Goal: Find specific page/section: Find specific page/section

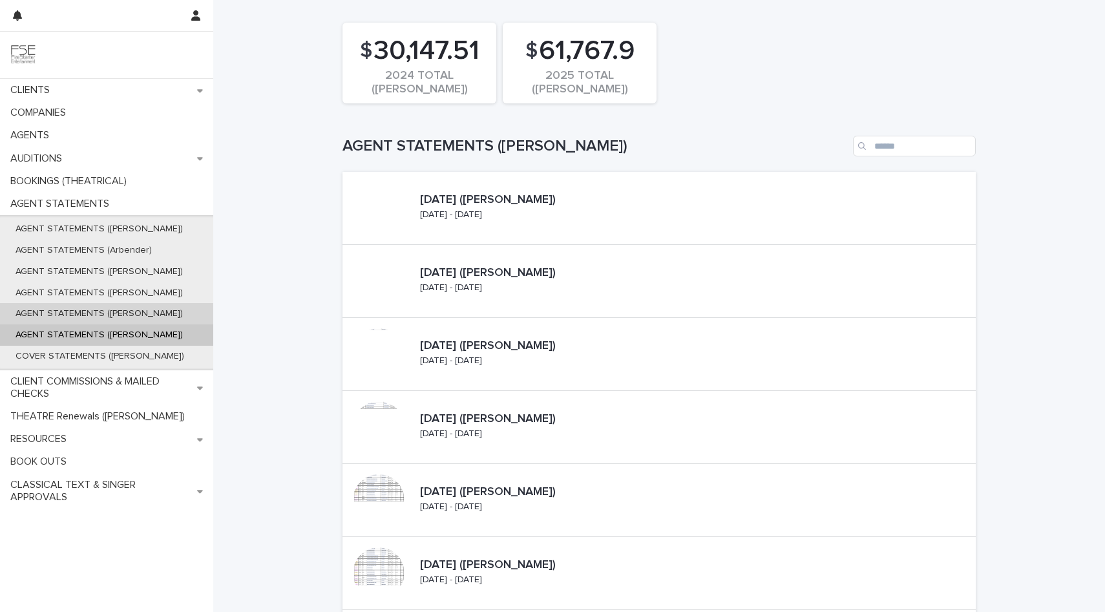
click at [99, 319] on div "AGENT STATEMENTS ([PERSON_NAME])" at bounding box center [106, 313] width 213 height 21
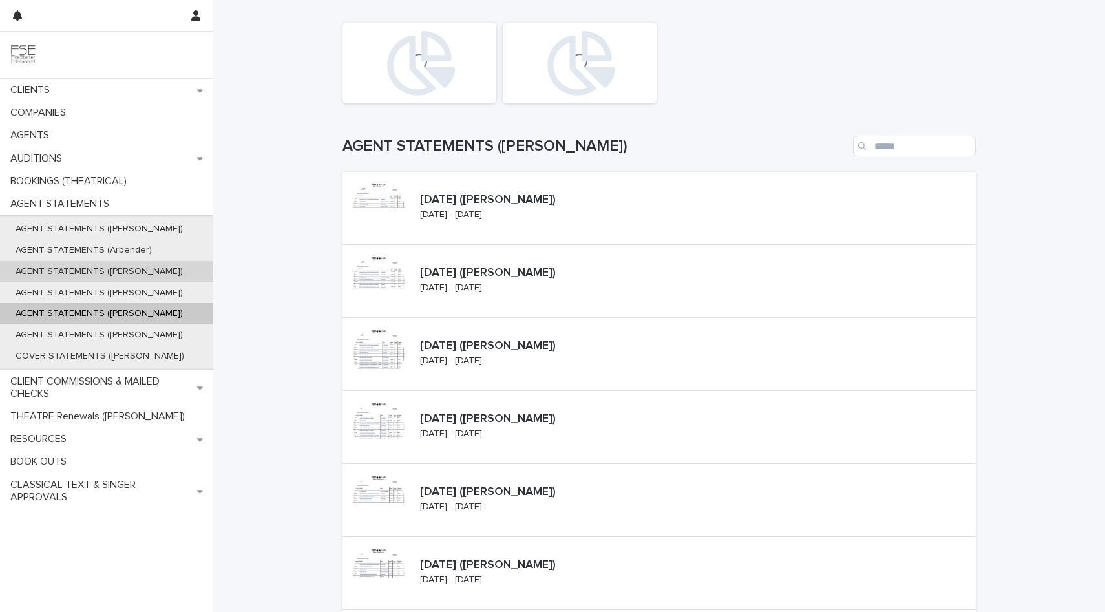
click at [105, 279] on div "AGENT STATEMENTS ([PERSON_NAME])" at bounding box center [106, 271] width 213 height 21
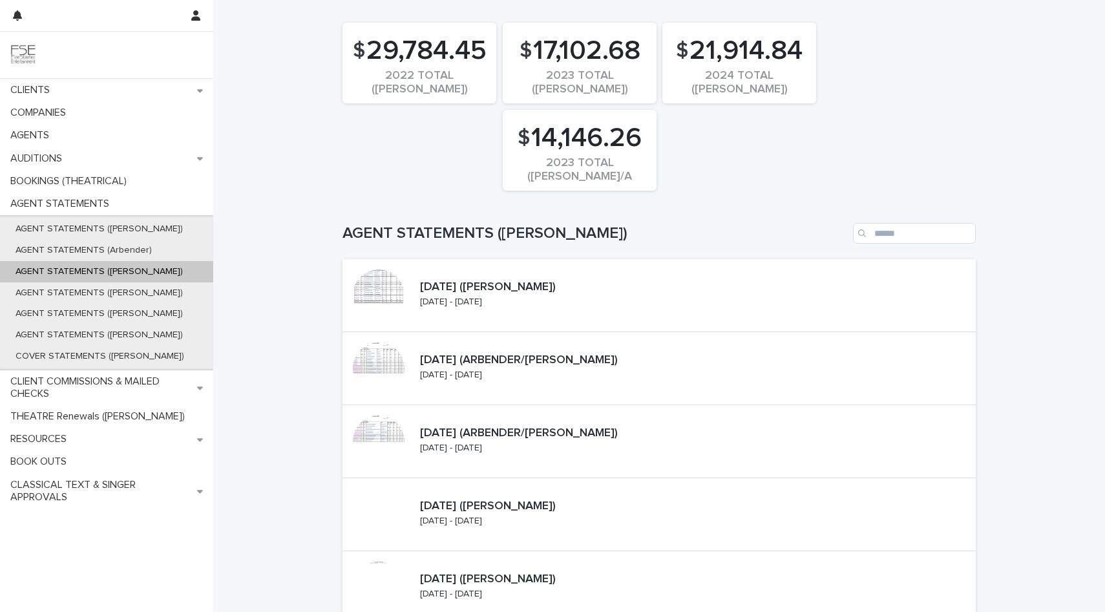
click at [108, 264] on div "AGENT STATEMENTS ([PERSON_NAME])" at bounding box center [106, 271] width 213 height 21
click at [110, 248] on p "AGENT STATEMENTS (Arbender)" at bounding box center [83, 250] width 157 height 11
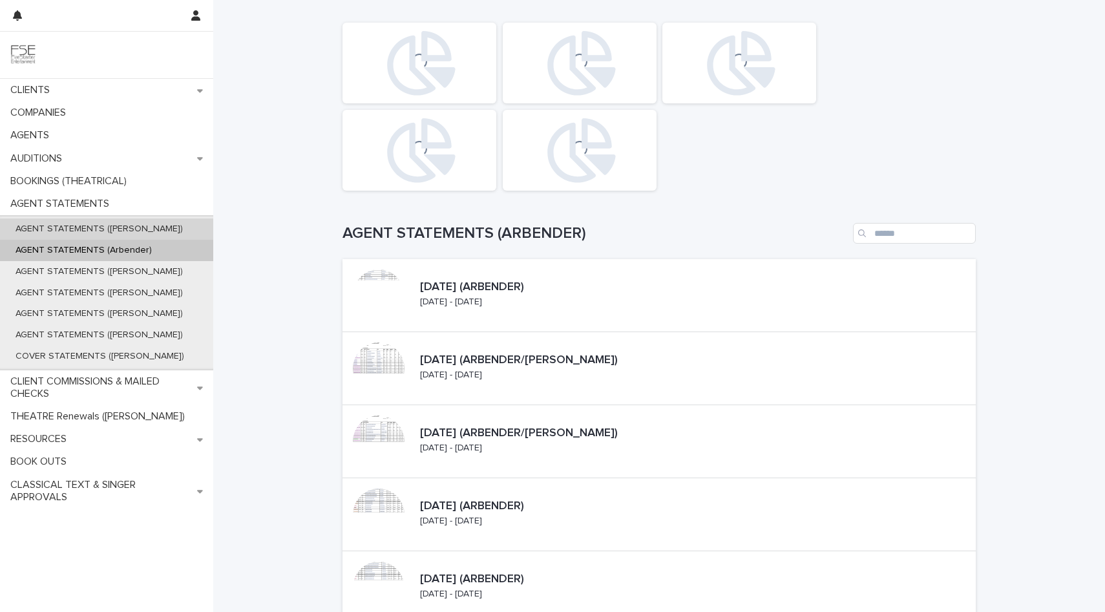
click at [111, 226] on p "AGENT STATEMENTS ([PERSON_NAME])" at bounding box center [99, 229] width 188 height 11
